Goal: Information Seeking & Learning: Learn about a topic

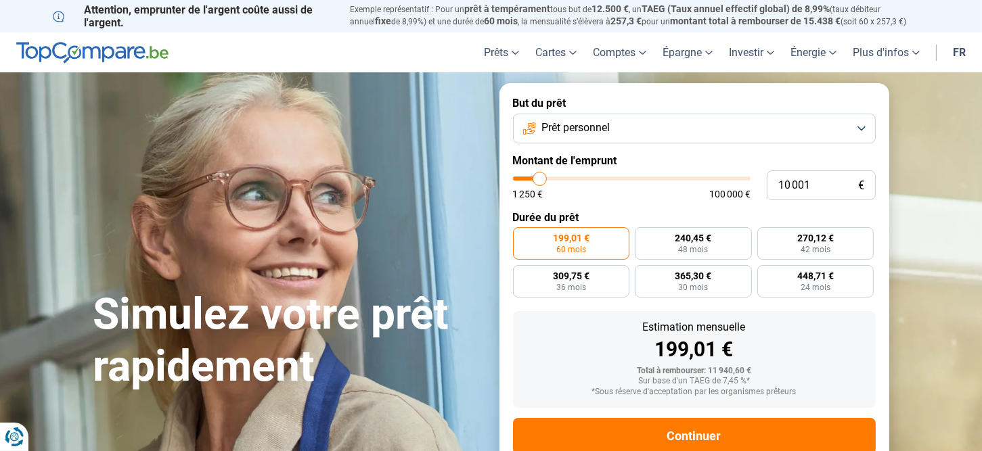
click at [861, 127] on button "Prêt personnel" at bounding box center [694, 129] width 363 height 30
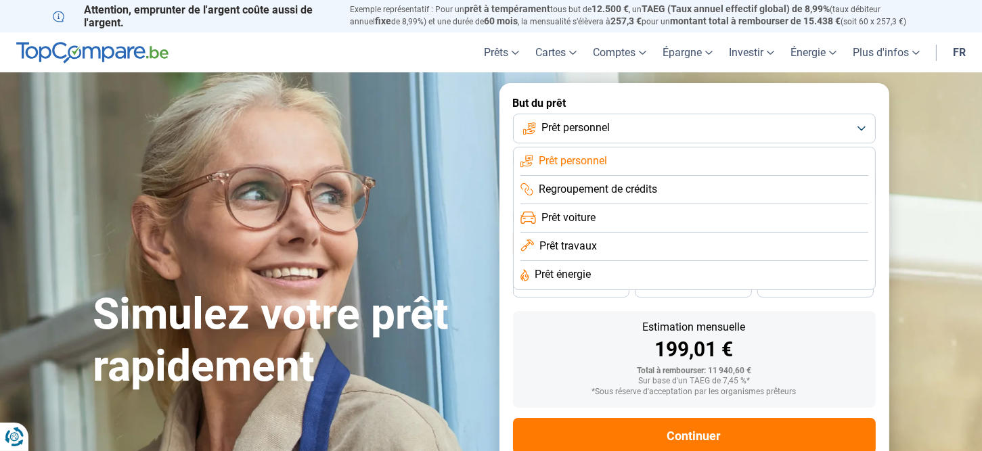
click at [580, 162] on span "Prêt personnel" at bounding box center [573, 161] width 68 height 15
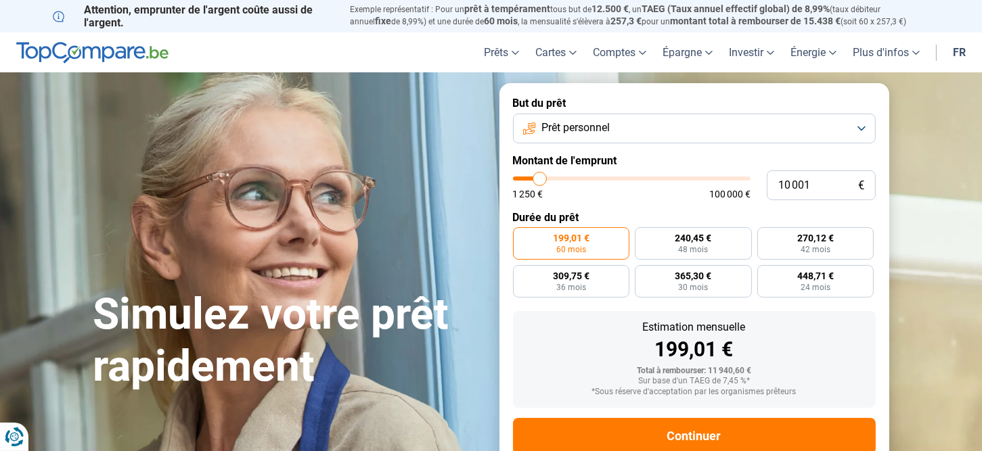
type input "11 000"
type input "11000"
type input "11 750"
type input "11750"
type input "12 500"
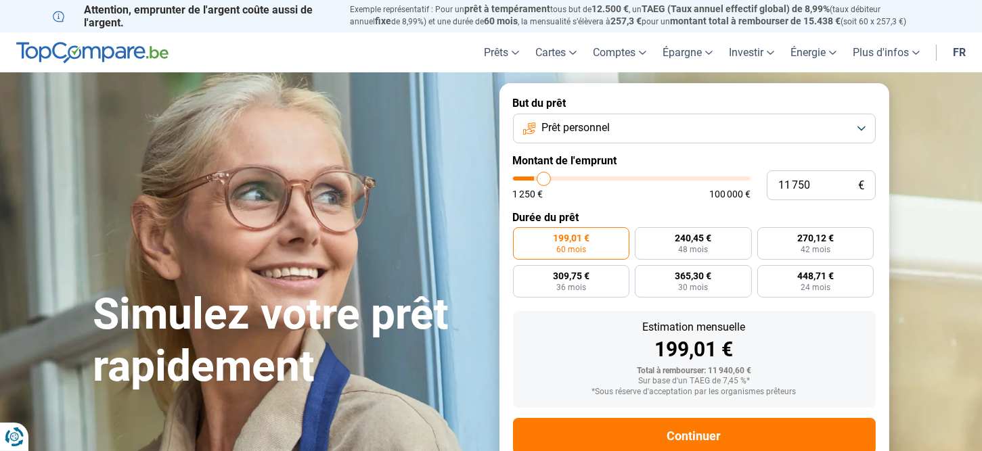
type input "12500"
type input "12 750"
type input "12750"
type input "13 000"
type input "13000"
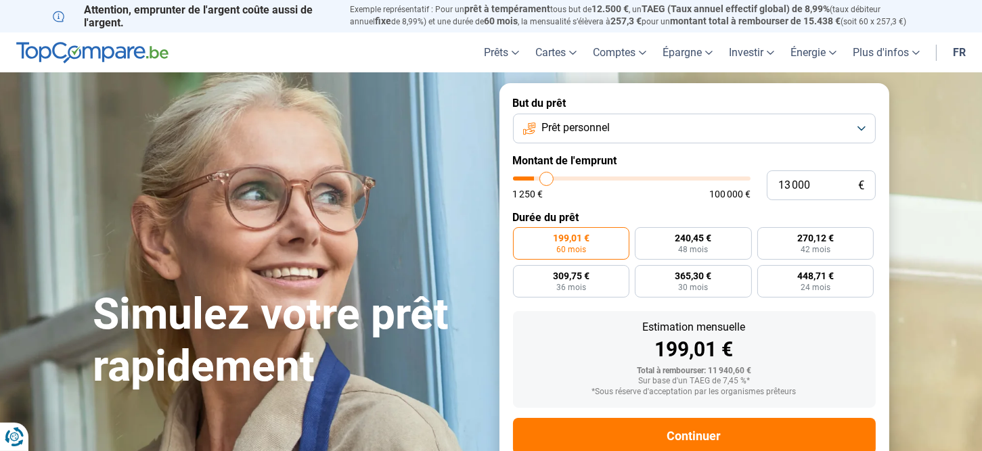
type input "13 250"
type input "13250"
type input "13 500"
type input "13500"
type input "13 750"
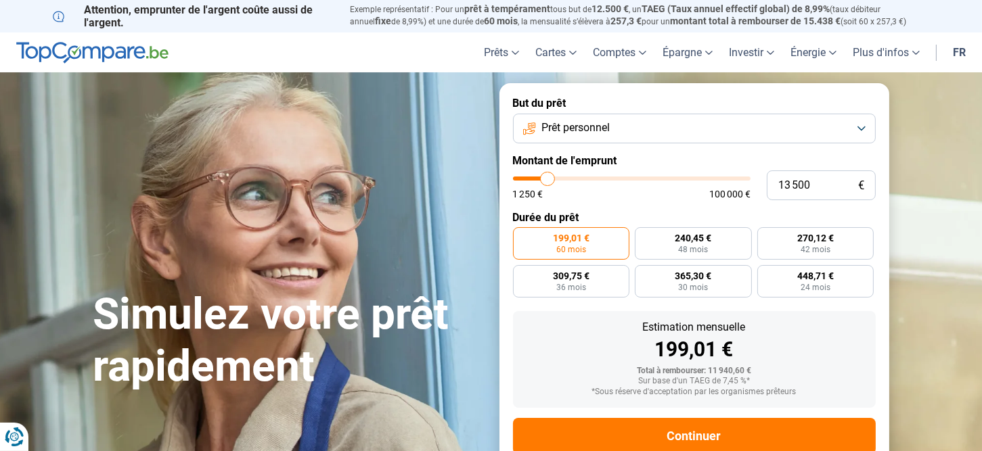
type input "13750"
type input "14 250"
type input "14250"
type input "14 500"
type input "14500"
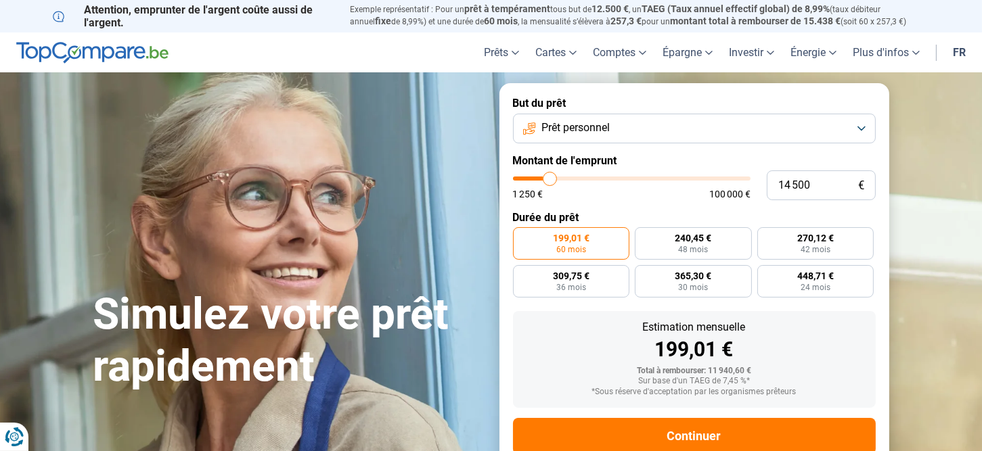
type input "14 750"
type input "14750"
type input "15 000"
type input "15000"
type input "15 250"
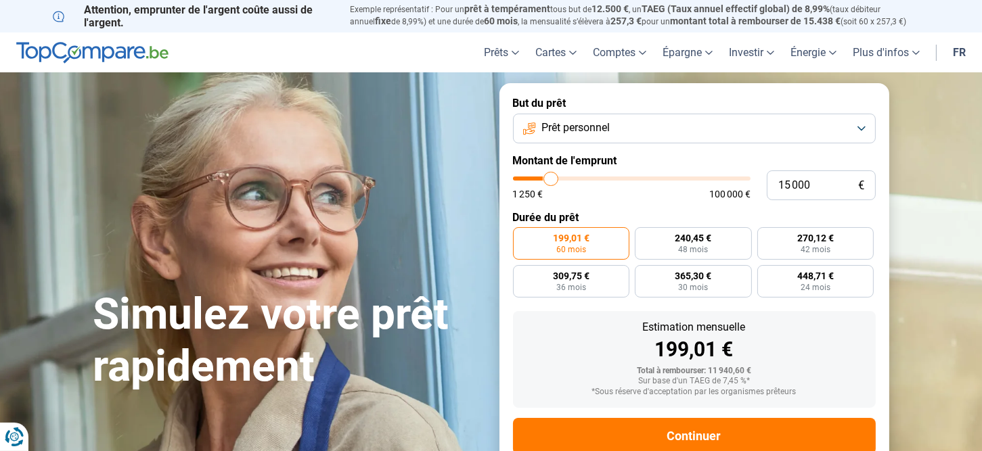
type input "15250"
type input "15 750"
type input "15750"
type input "16 000"
type input "16000"
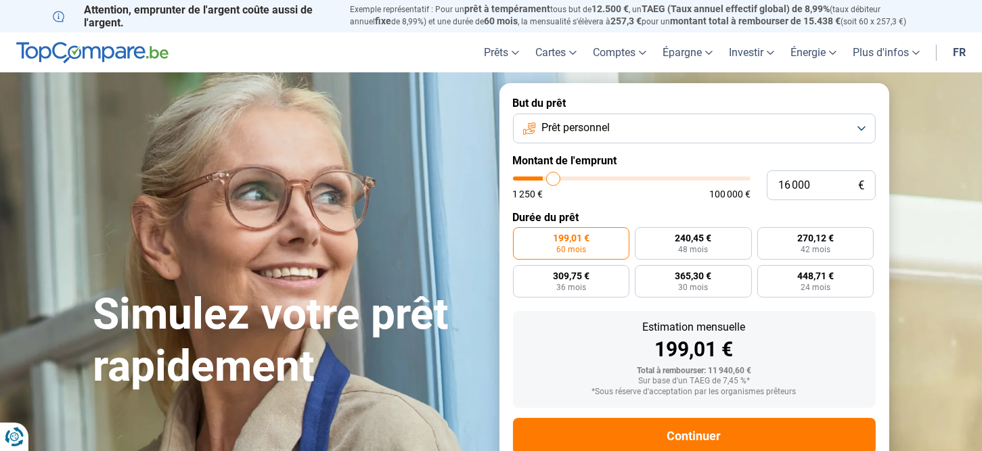
type input "16 250"
type input "16250"
type input "16 500"
type input "16500"
type input "16 750"
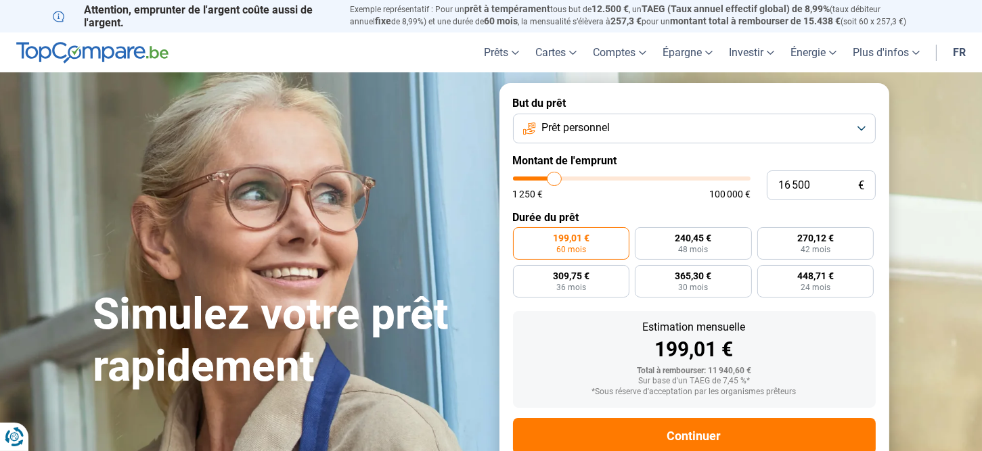
type input "16750"
type input "17 000"
type input "17000"
type input "17 250"
type input "17250"
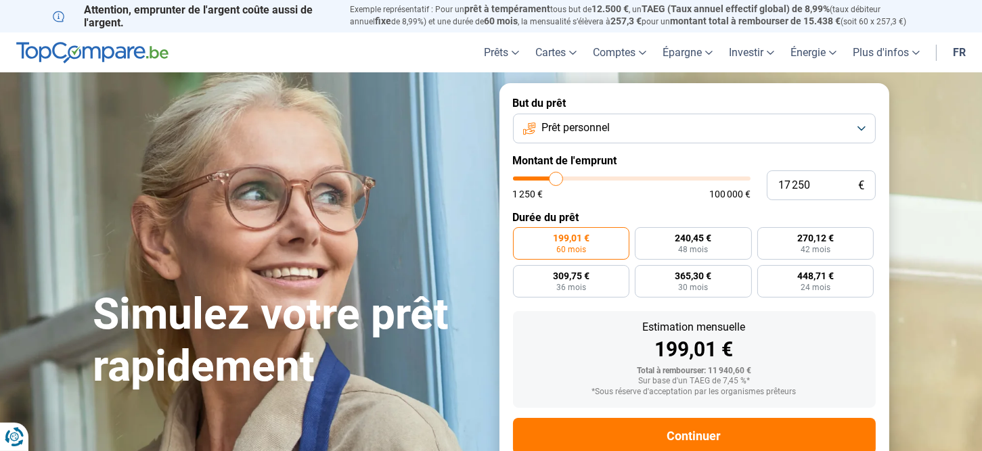
type input "17 750"
type input "17750"
type input "18 000"
type input "18000"
type input "18 250"
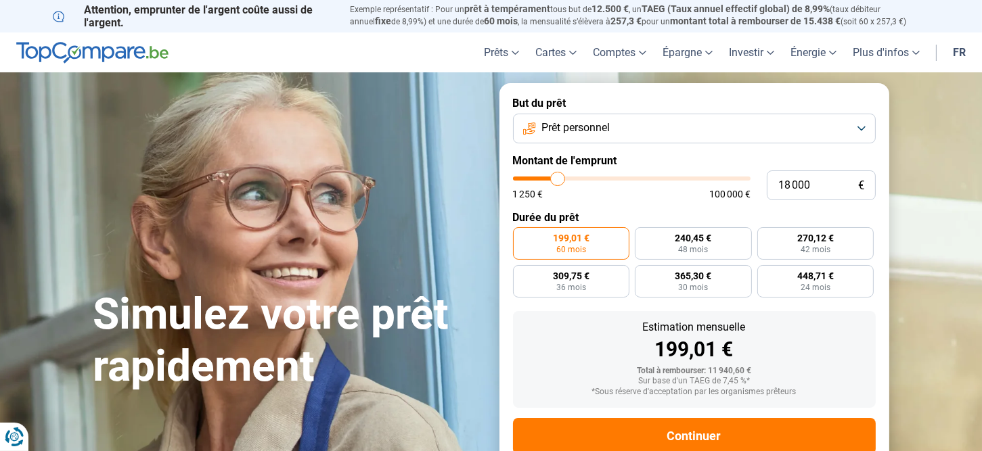
type input "18250"
type input "18 500"
type input "18500"
type input "18 750"
type input "18750"
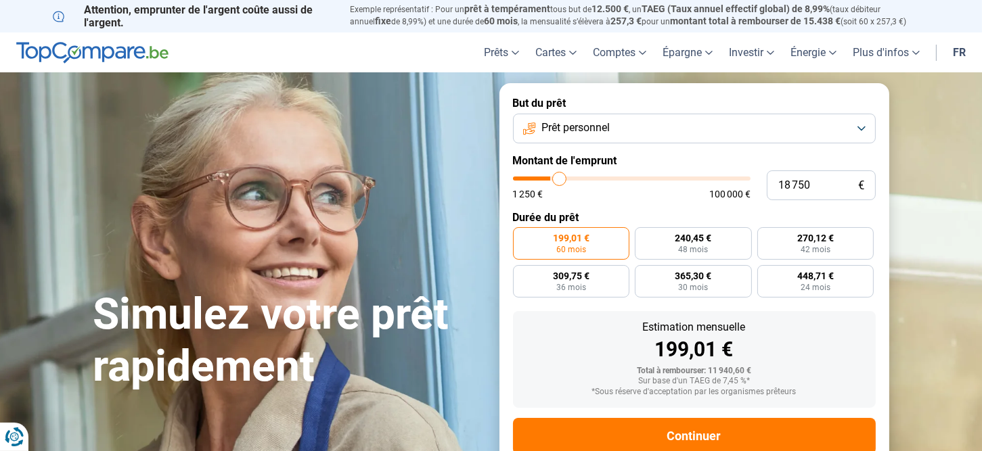
type input "19 000"
type input "19000"
type input "19 250"
type input "19250"
type input "19 750"
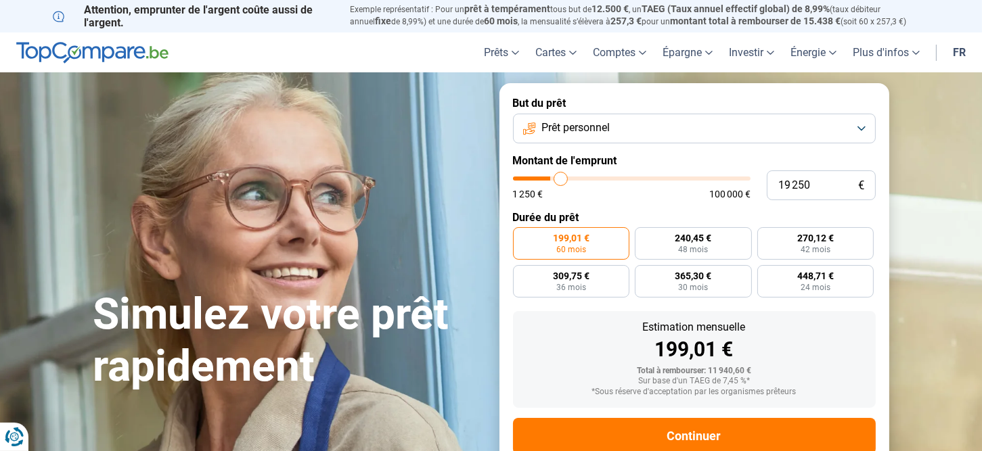
type input "19750"
type input "20 000"
type input "20000"
type input "20 250"
type input "20250"
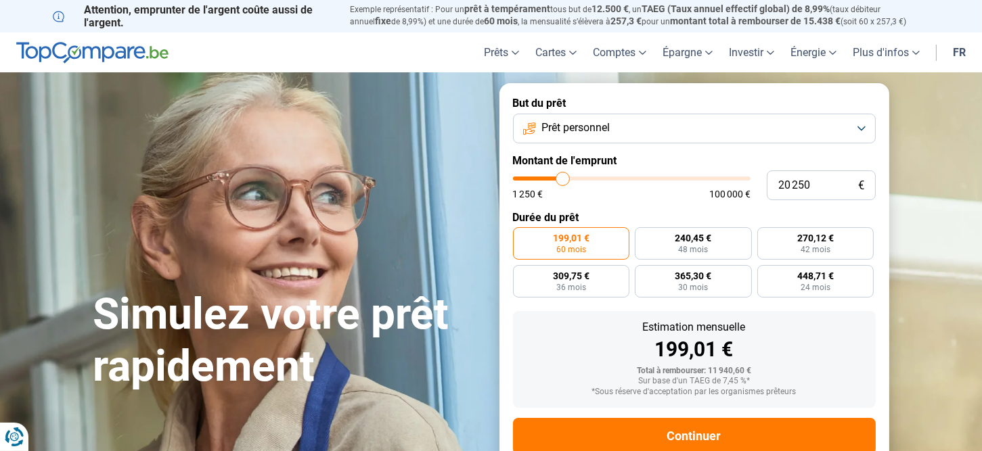
type input "20 500"
type input "20500"
type input "20 750"
type input "20750"
type input "21 000"
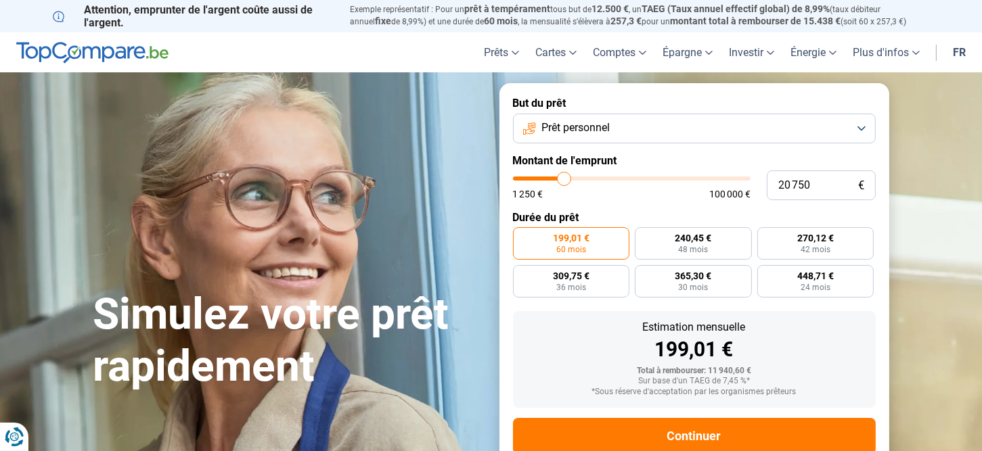
type input "21000"
type input "21 250"
type input "21250"
type input "21 500"
type input "21500"
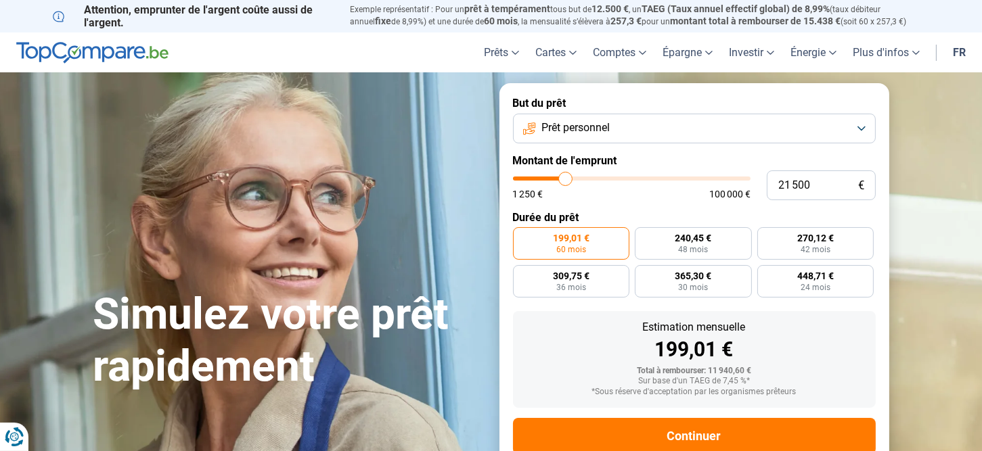
type input "21 750"
type input "21750"
type input "22 000"
type input "22000"
type input "21 500"
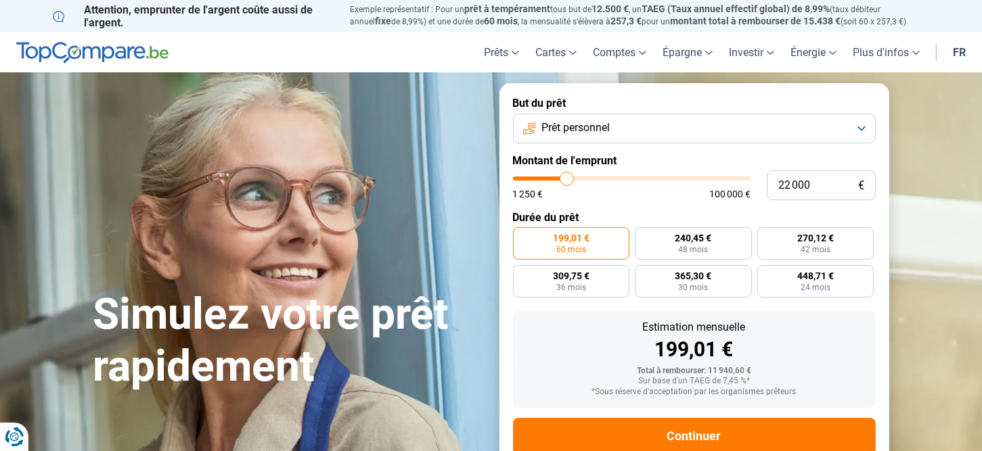
type input "21500"
type input "20 500"
type input "20500"
type input "19 750"
type input "19750"
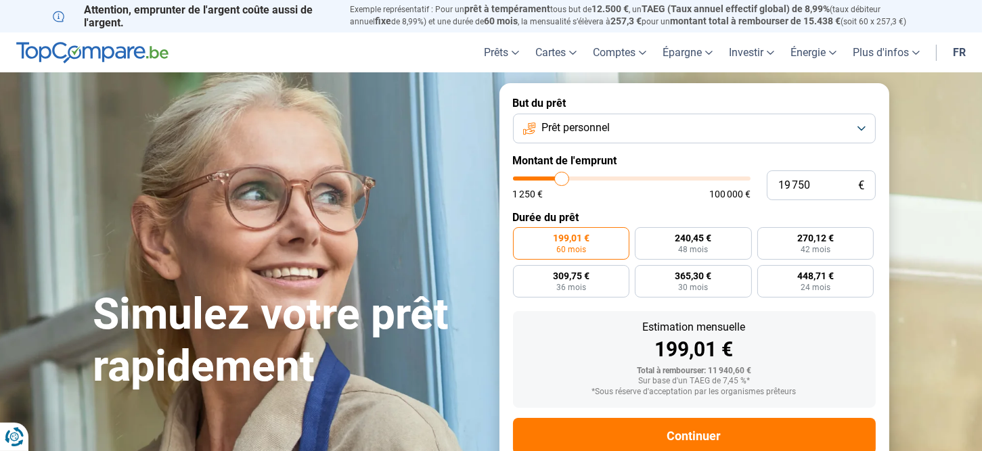
type input "19 500"
type input "19500"
type input "19 250"
type input "19250"
type input "19 000"
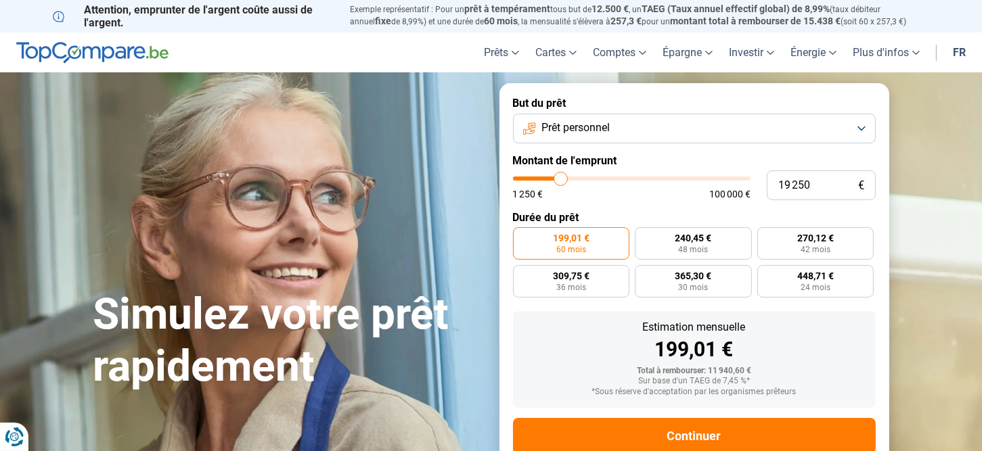
type input "19000"
type input "18 750"
type input "18750"
type input "18 500"
type input "18500"
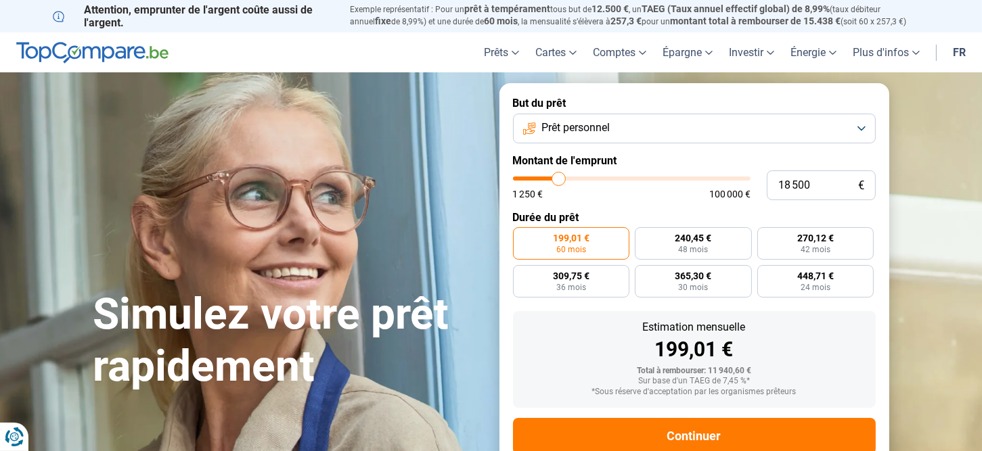
type input "18 250"
type input "18250"
type input "18 000"
type input "18000"
type input "17 750"
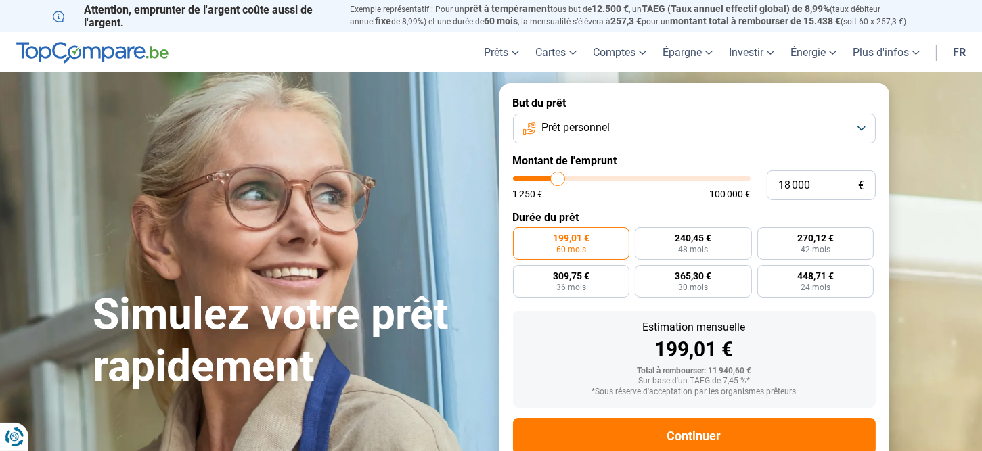
type input "17750"
type input "17 500"
type input "17500"
type input "17 250"
type input "17250"
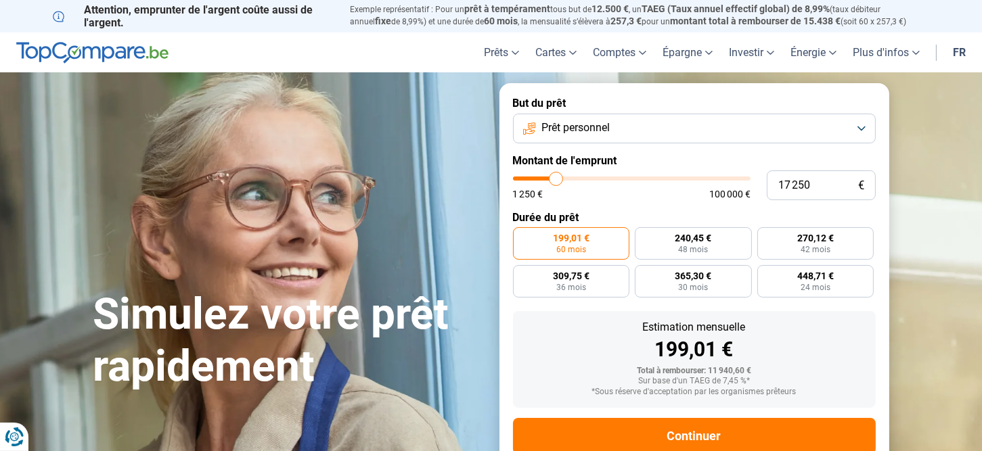
type input "17 000"
type input "17000"
type input "16 750"
type input "16750"
type input "16 500"
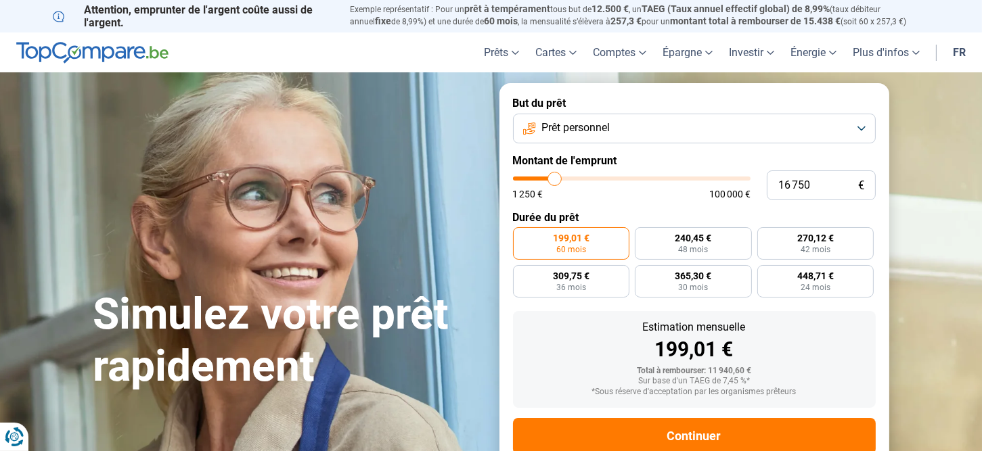
type input "16500"
type input "16 250"
type input "16250"
type input "16 000"
type input "16000"
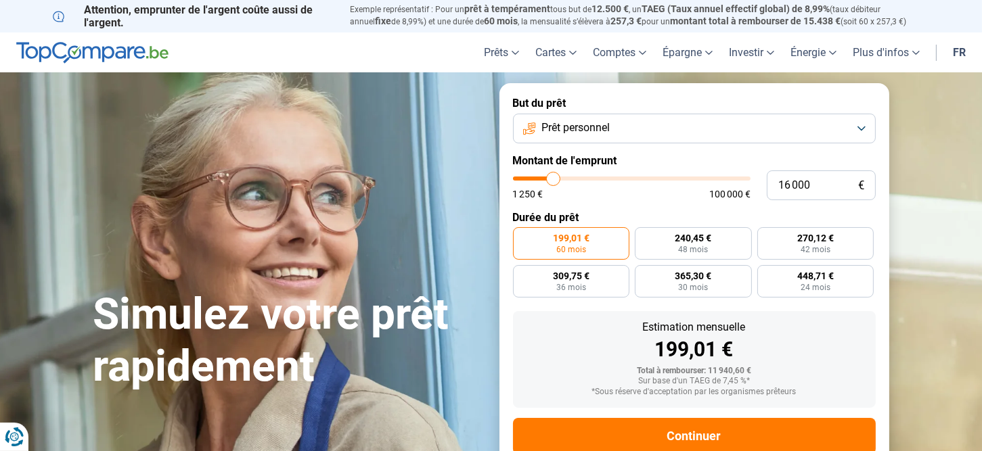
type input "15 750"
type input "15750"
type input "15 500"
type input "15500"
type input "15 250"
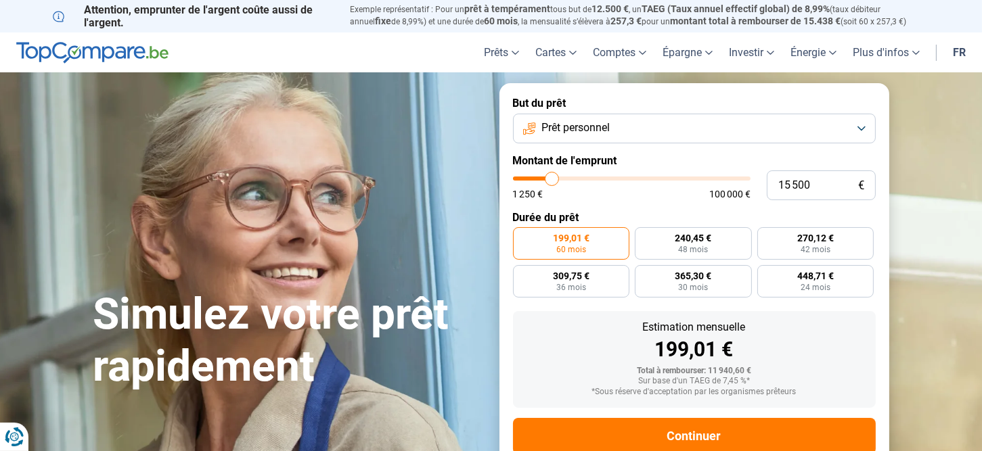
type input "15250"
type input "15 000"
type input "15000"
type input "14 750"
type input "14750"
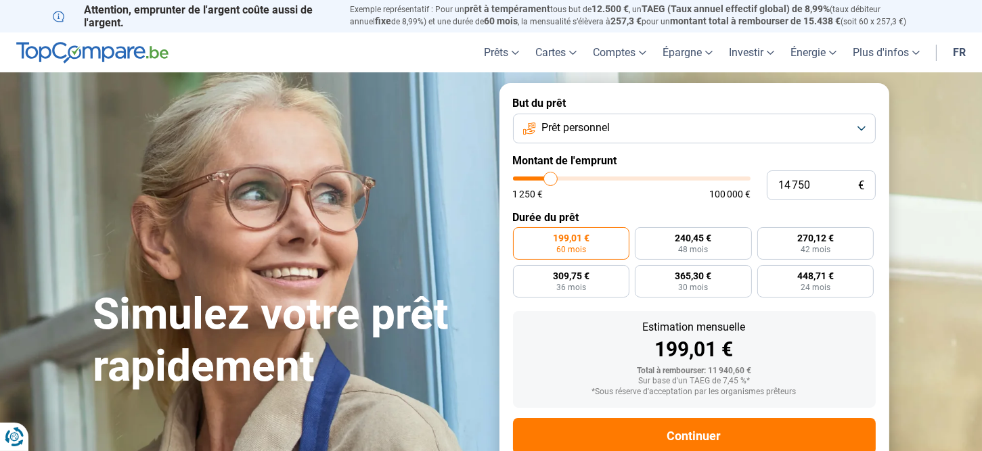
type input "14 500"
type input "14500"
type input "14 250"
type input "14250"
type input "14 000"
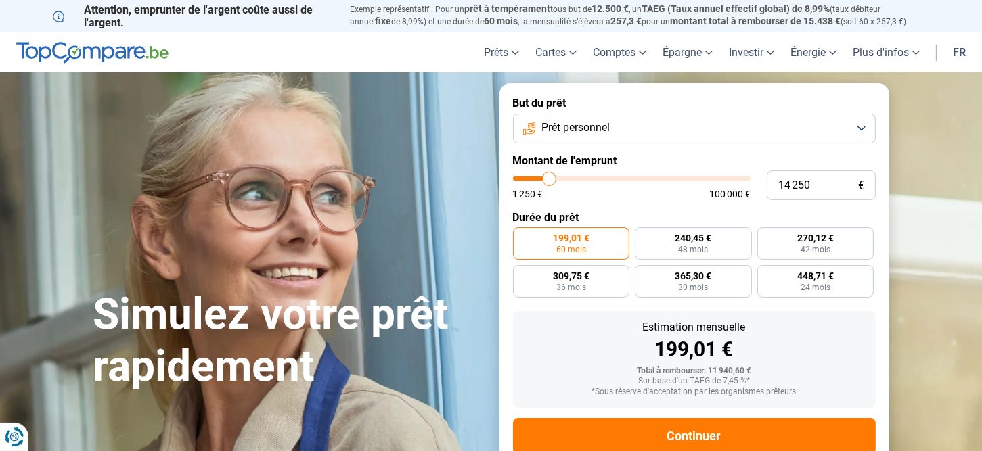
type input "14000"
type input "13 750"
type input "13750"
type input "13 500"
type input "13500"
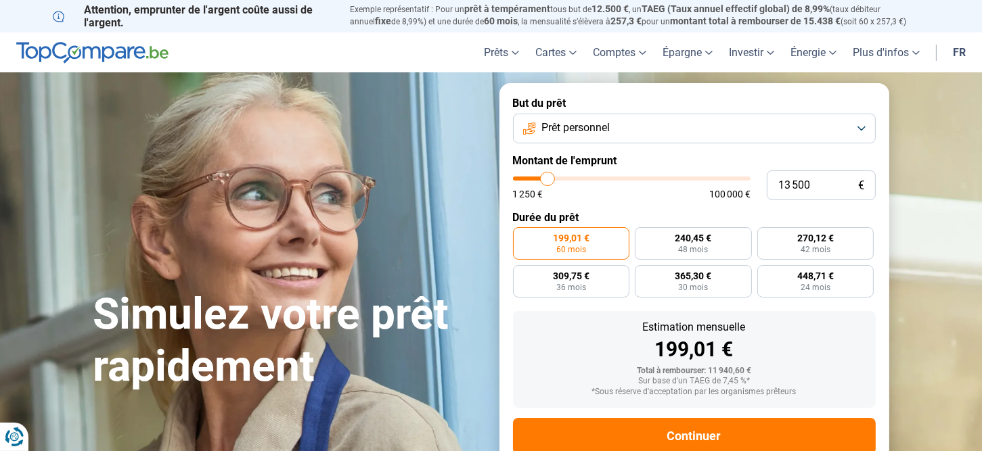
type input "13 250"
type input "13250"
type input "13 000"
type input "13000"
type input "12 750"
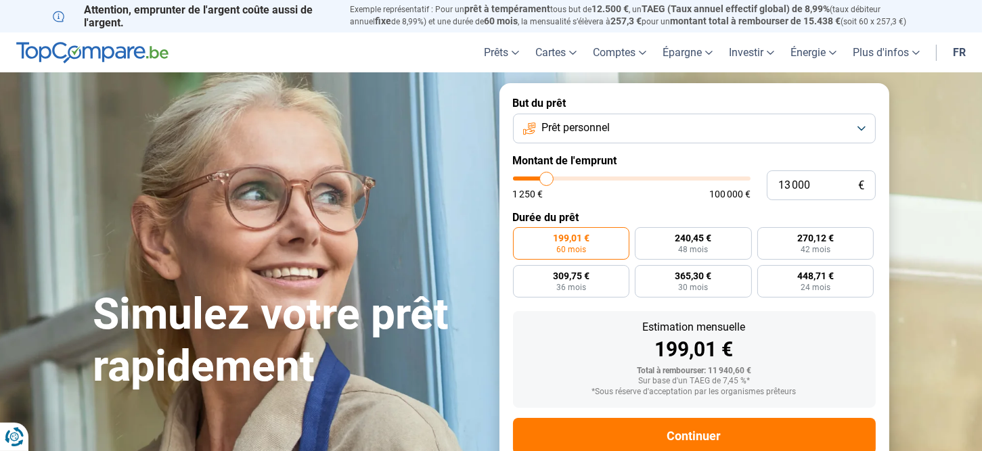
type input "12750"
type input "12 500"
type input "12500"
type input "12 250"
type input "12250"
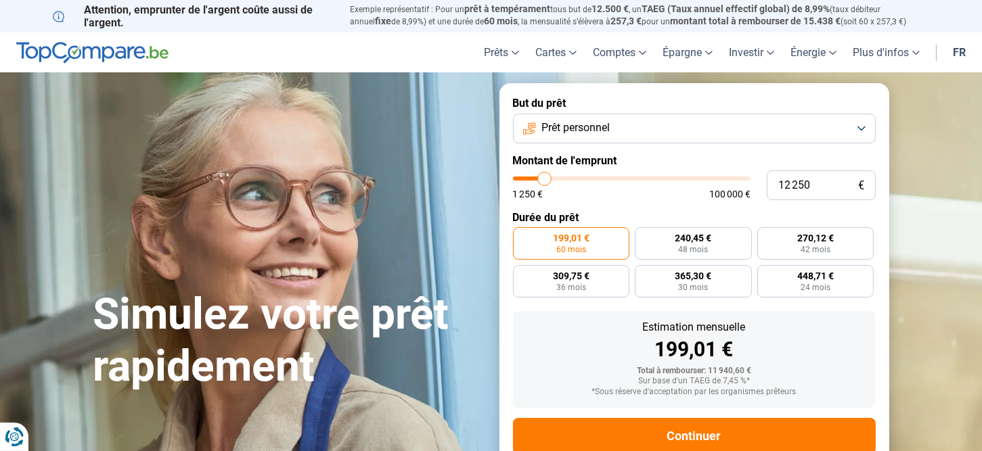
type input "12 000"
type input "12000"
type input "11 750"
type input "11750"
type input "11 500"
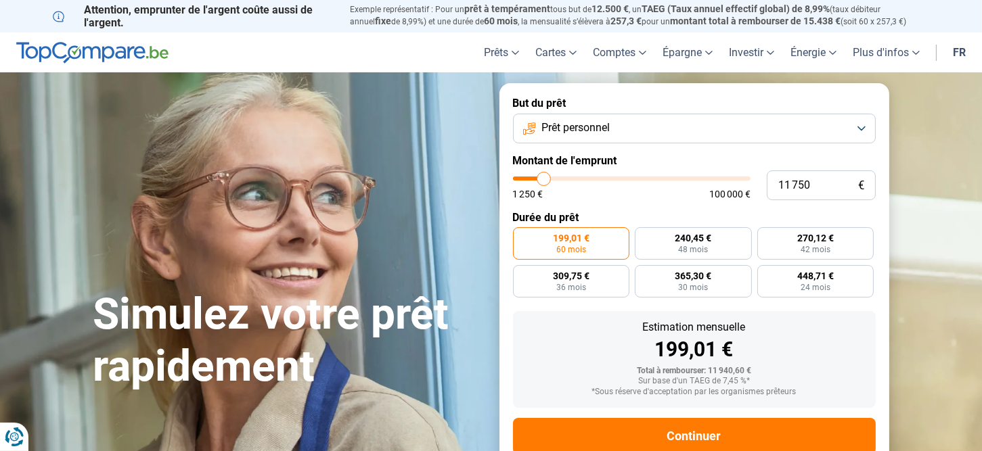
type input "11500"
type input "11 250"
type input "11250"
type input "11 000"
type input "11000"
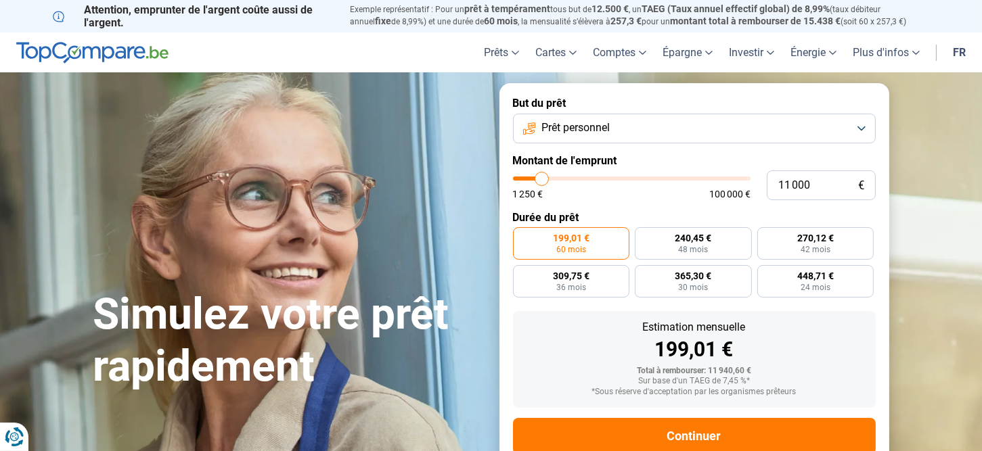
type input "10 750"
type input "10750"
type input "10 500"
type input "10500"
type input "10 250"
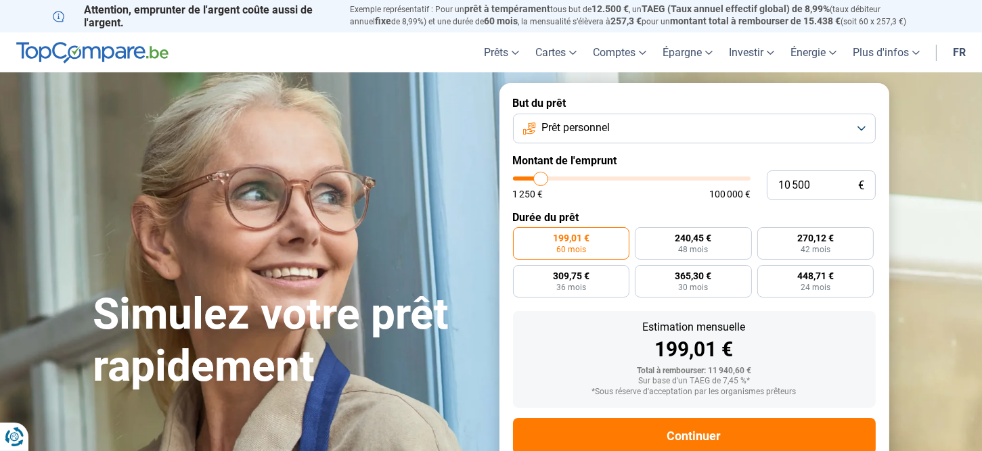
type input "10250"
type input "10 000"
type input "10000"
type input "9 750"
type input "9750"
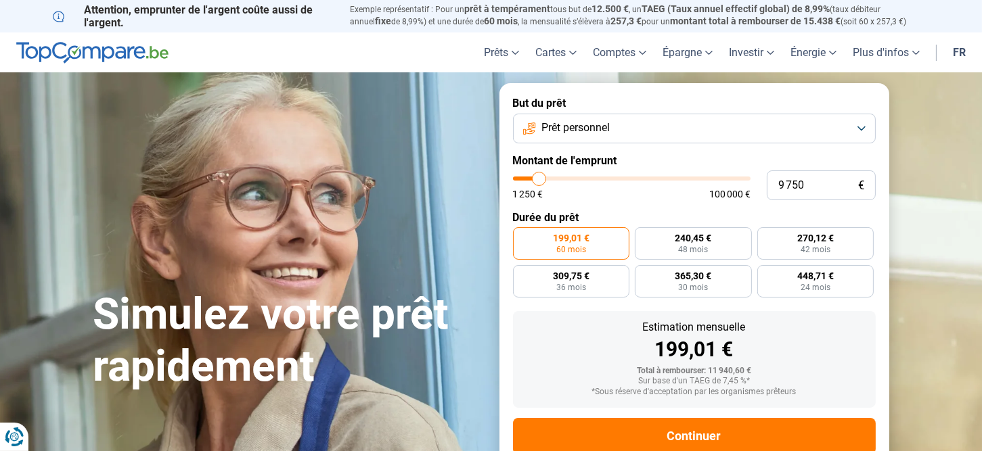
type input "9 500"
type input "9500"
type input "9 250"
type input "9250"
type input "9 000"
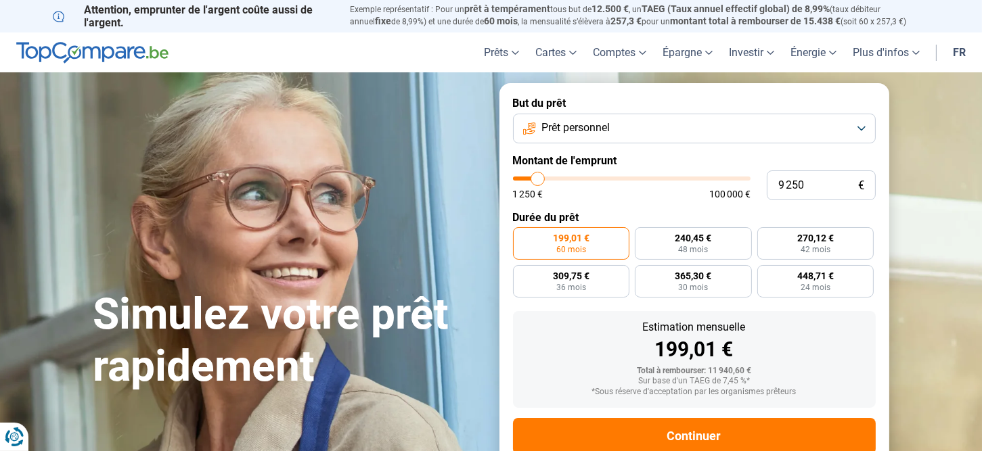
type input "9000"
type input "8 500"
type input "8500"
type input "8 250"
type input "8250"
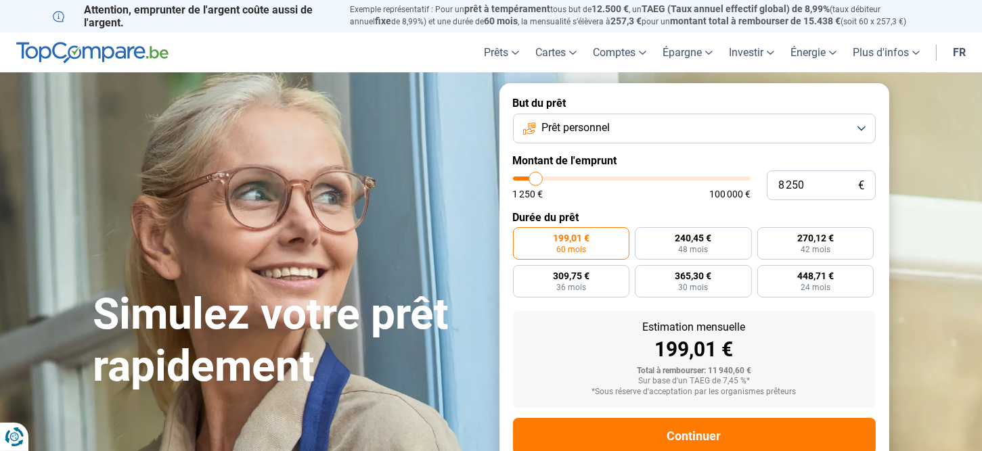
type input "7 750"
type input "7750"
type input "7 500"
type input "7500"
type input "7 250"
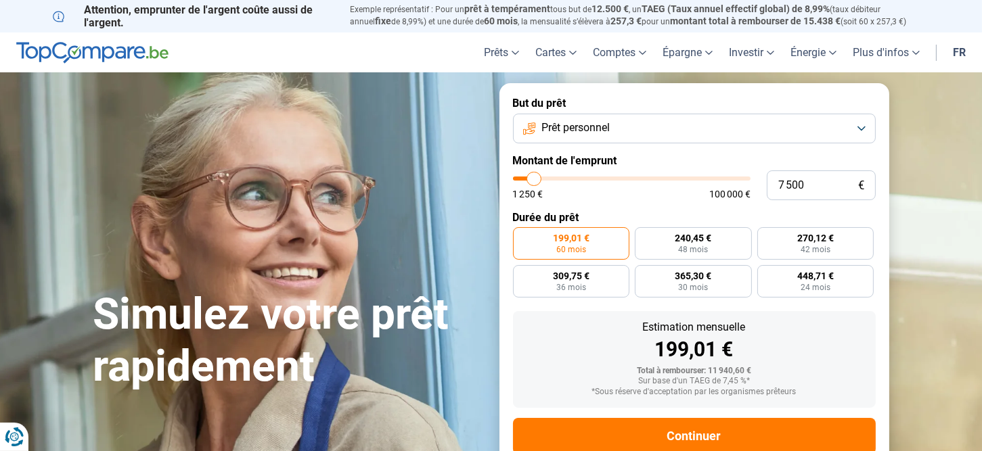
type input "7250"
type input "6 750"
type input "6750"
type input "6 500"
type input "6500"
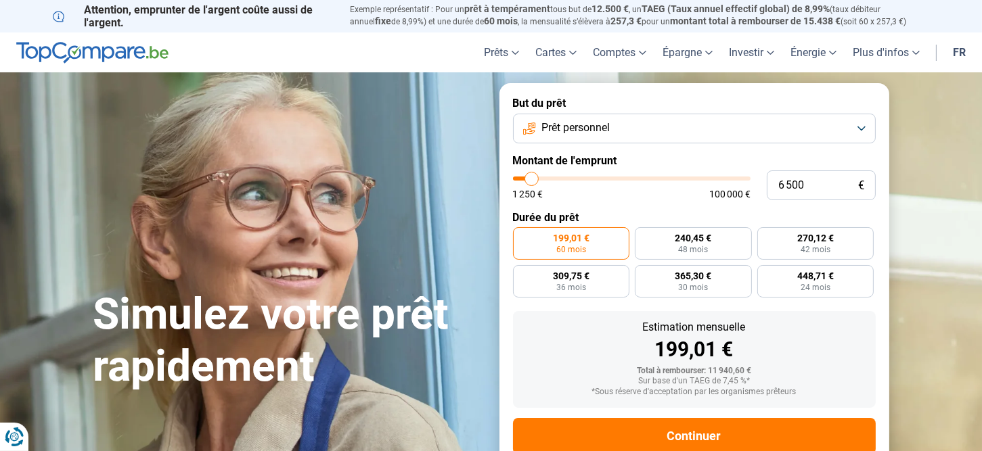
type input "6 250"
type input "6250"
type input "6 000"
type input "6000"
type input "5 750"
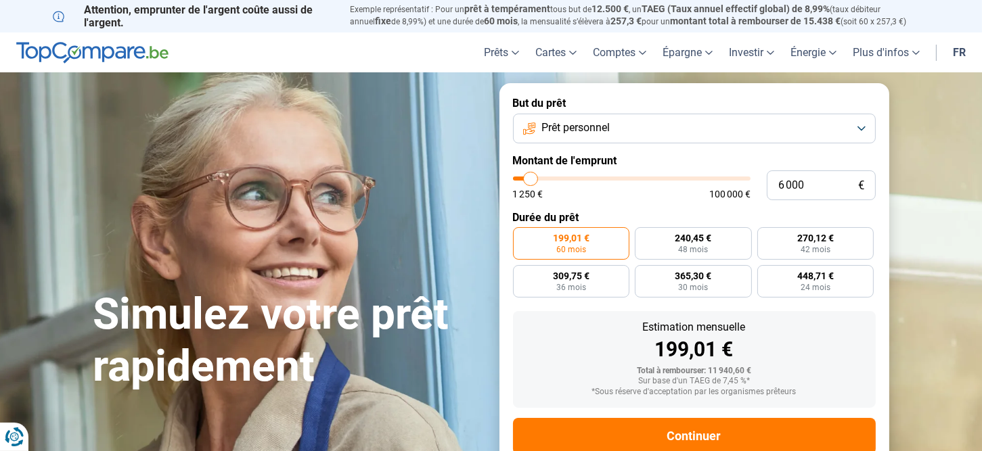
type input "5750"
type input "5 500"
type input "5500"
type input "5 000"
type input "5000"
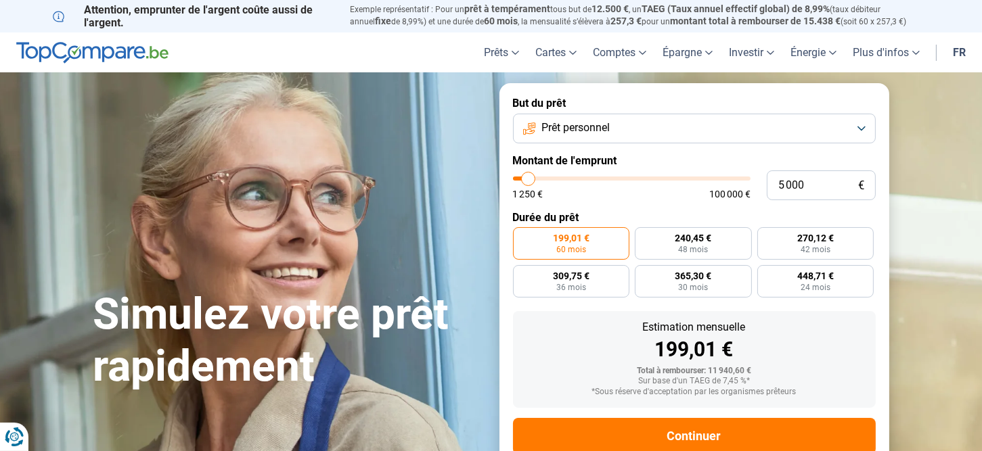
type input "4 750"
type input "4750"
type input "4 500"
type input "4500"
type input "4 250"
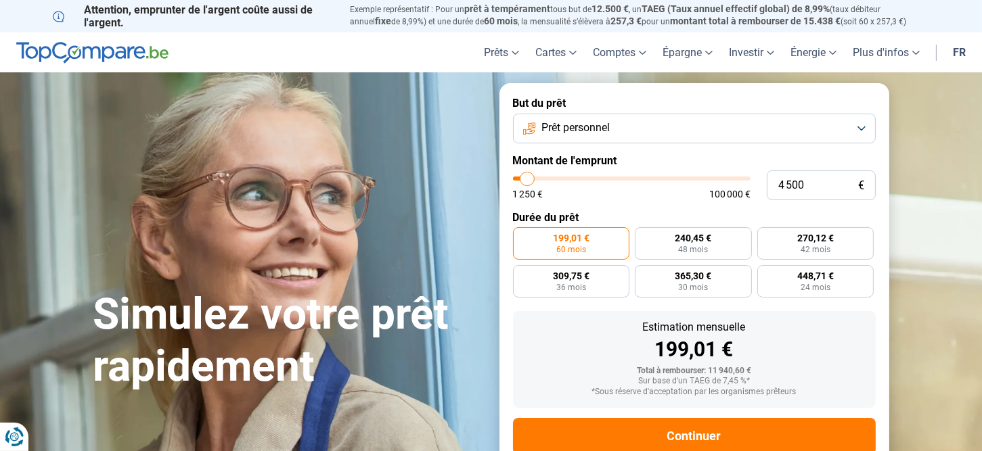
type input "4250"
type input "4 000"
type input "4000"
type input "3 750"
type input "3750"
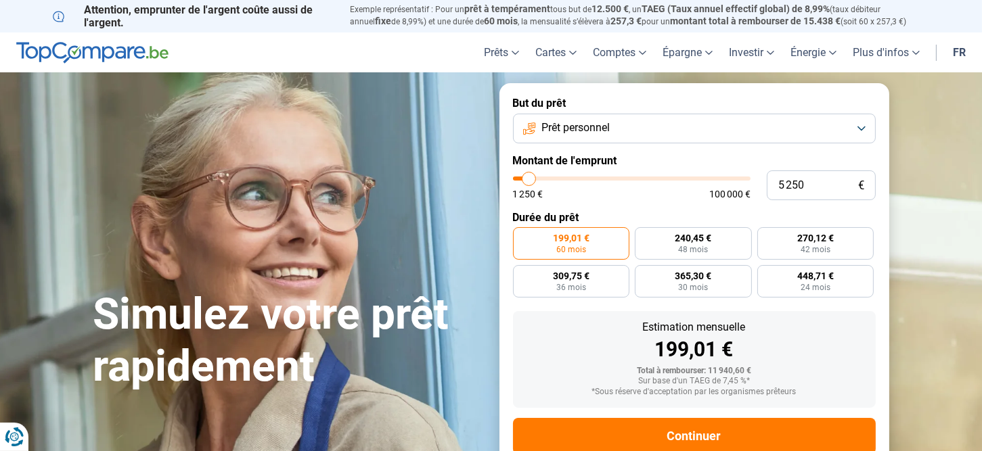
drag, startPoint x: 541, startPoint y: 179, endPoint x: 529, endPoint y: 182, distance: 12.6
click at [529, 181] on input "range" at bounding box center [631, 179] width 237 height 4
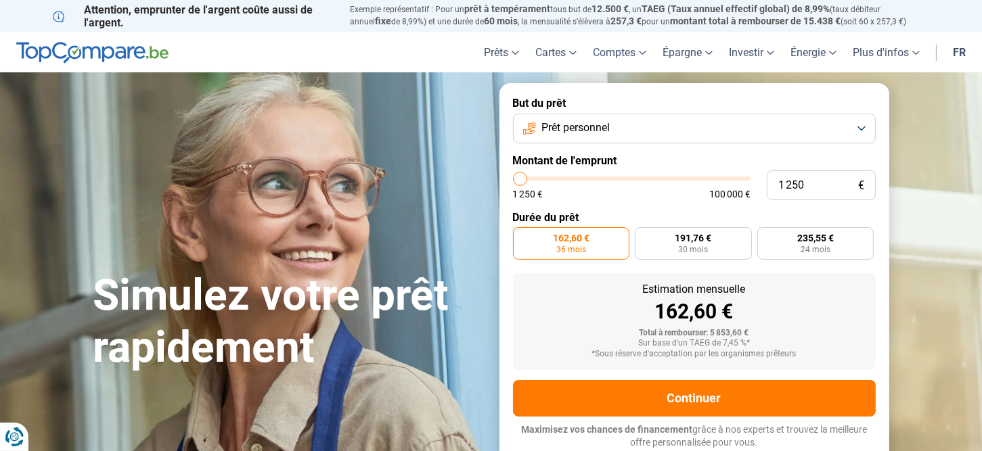
drag, startPoint x: 527, startPoint y: 180, endPoint x: 514, endPoint y: 180, distance: 12.9
click at [514, 180] on input "range" at bounding box center [631, 179] width 237 height 4
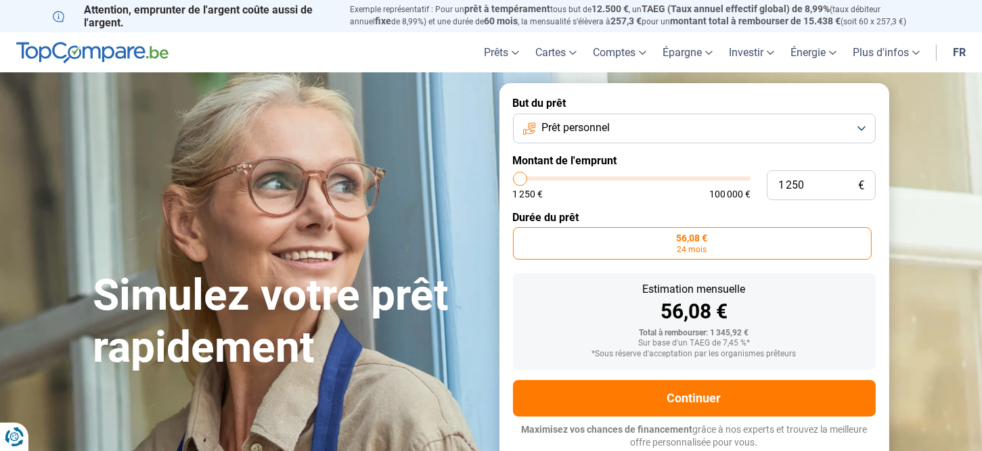
drag, startPoint x: 522, startPoint y: 180, endPoint x: 451, endPoint y: 180, distance: 71.0
click at [513, 180] on input "range" at bounding box center [631, 179] width 237 height 4
